Goal: Transaction & Acquisition: Subscribe to service/newsletter

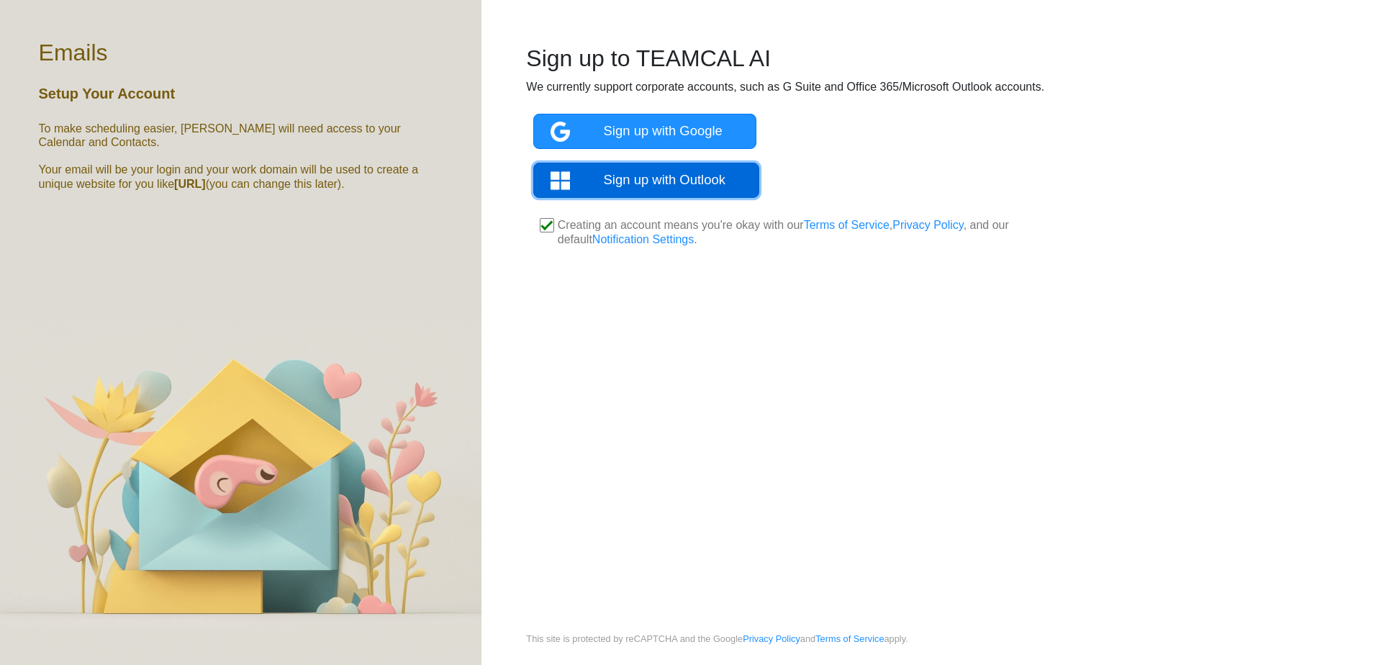
click at [695, 180] on link "Sign up with Outlook" at bounding box center [646, 180] width 227 height 35
click at [612, 170] on link "Sign up with Outlook" at bounding box center [646, 180] width 227 height 35
click at [670, 178] on link "Sign up with Outlook" at bounding box center [646, 180] width 227 height 35
